Goal: Information Seeking & Learning: Find specific fact

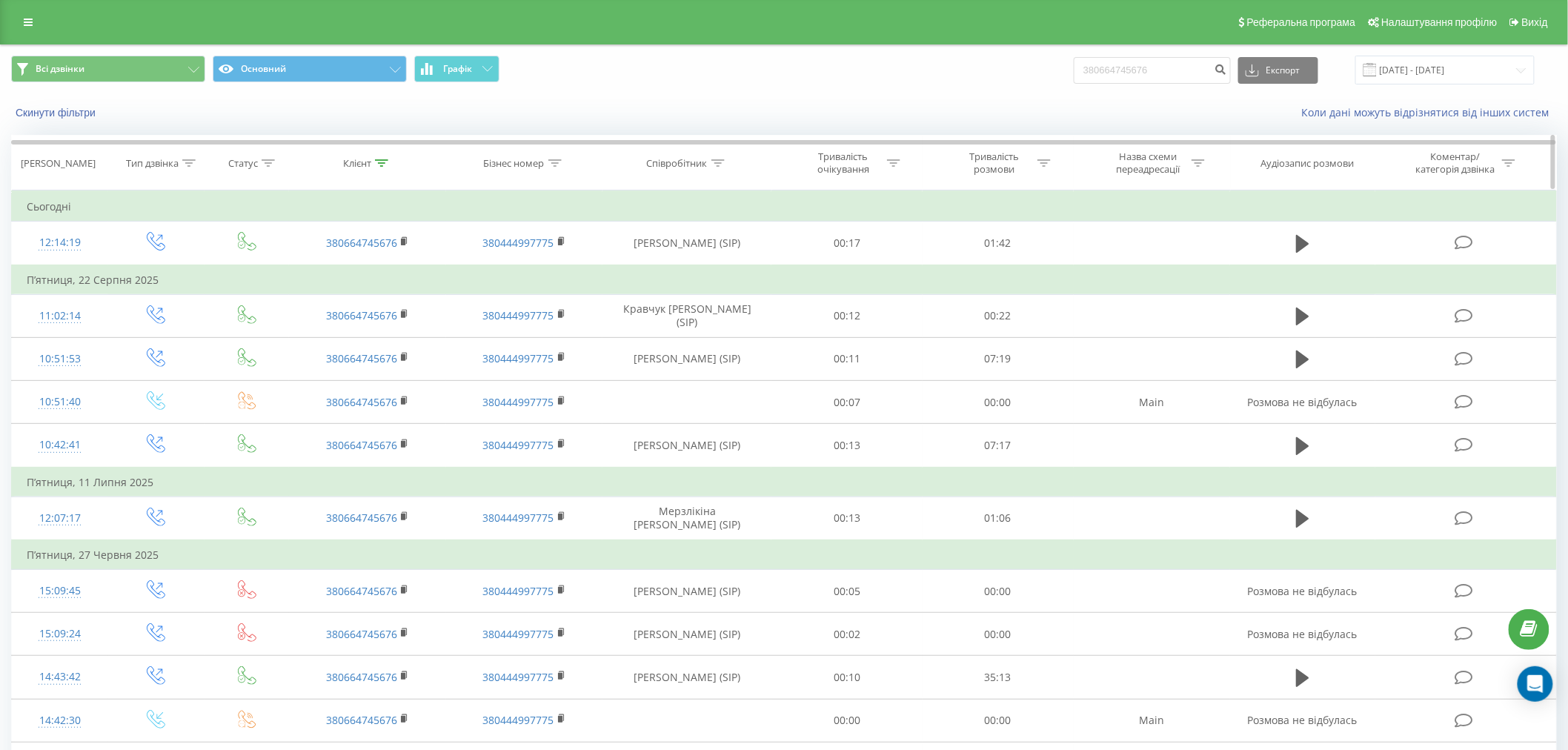
click at [707, 163] on div "Співробітник" at bounding box center [677, 163] width 61 height 13
click at [69, 107] on button "Скинути фільтри" at bounding box center [57, 113] width 92 height 14
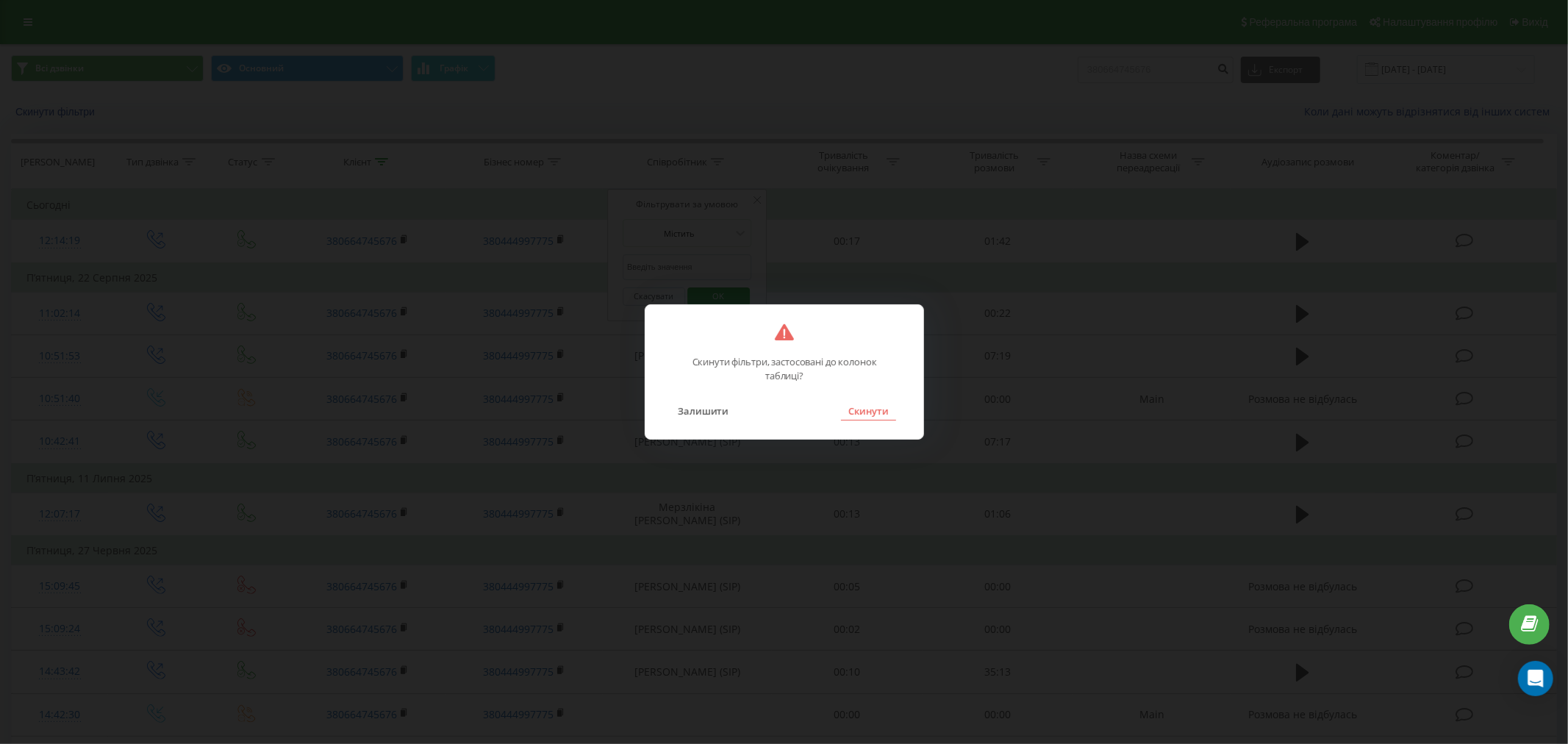
click at [860, 413] on button "Скинути" at bounding box center [869, 411] width 55 height 19
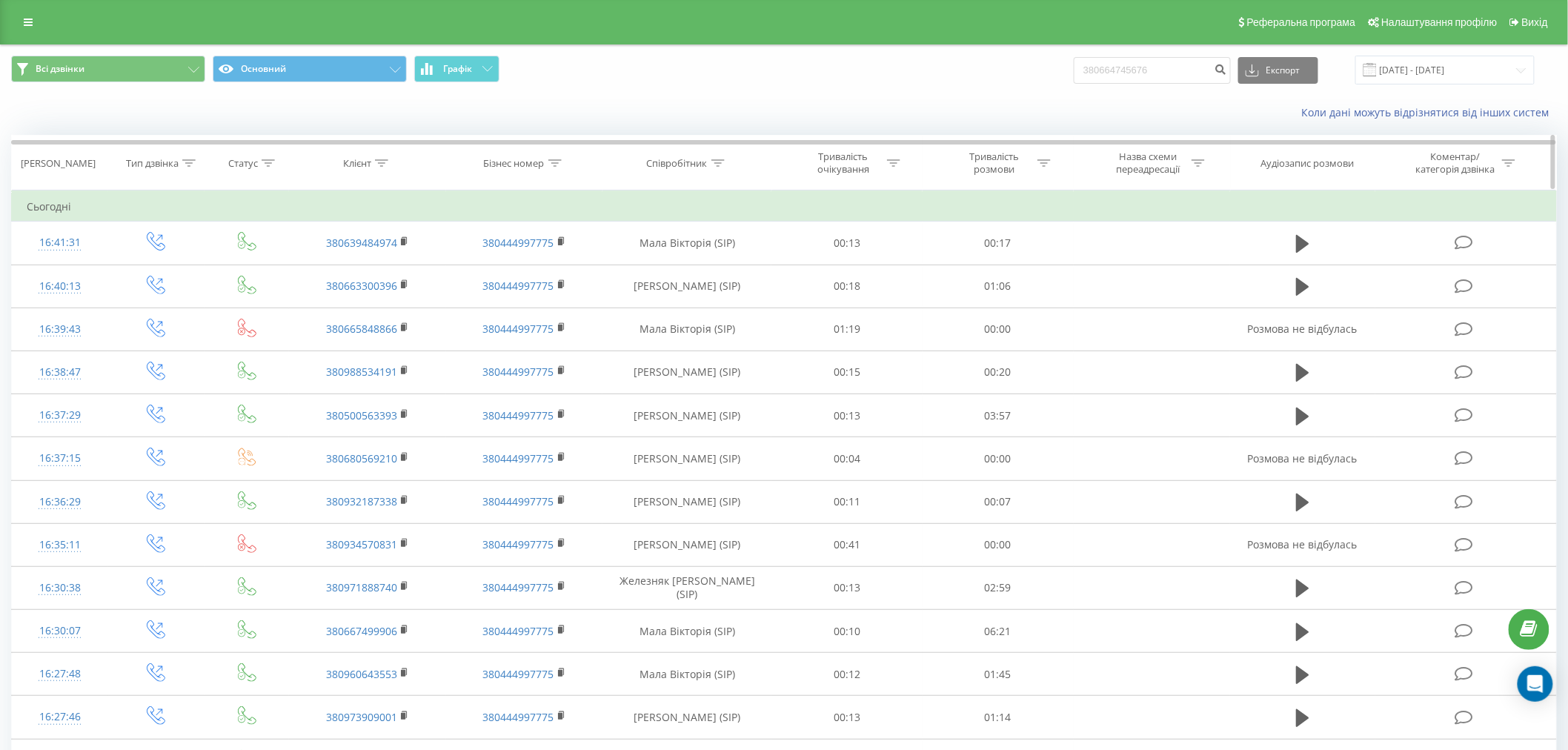
click at [680, 164] on div "Співробітник" at bounding box center [677, 163] width 61 height 13
click at [692, 274] on input "text" at bounding box center [688, 269] width 131 height 26
type input "царик"
click button "OK" at bounding box center [719, 299] width 63 height 19
